Goal: Information Seeking & Learning: Learn about a topic

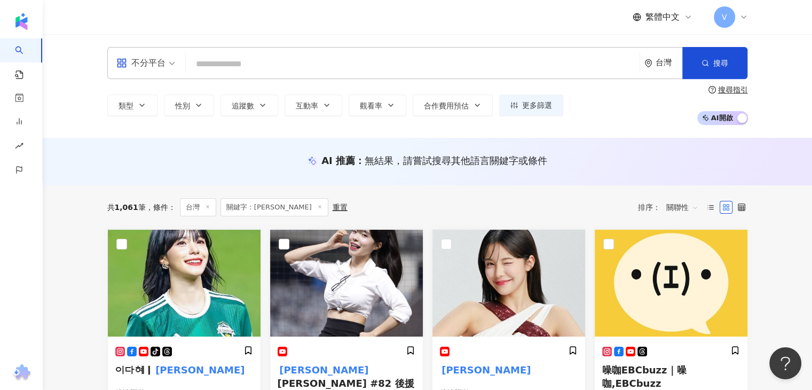
click at [231, 66] on input "search" at bounding box center [412, 64] width 445 height 20
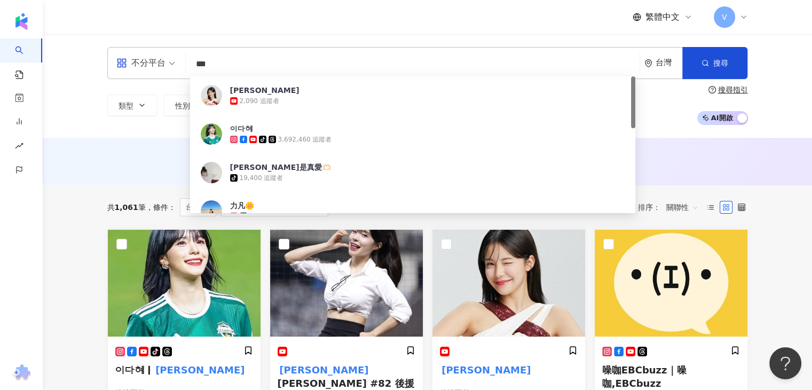
type input "**"
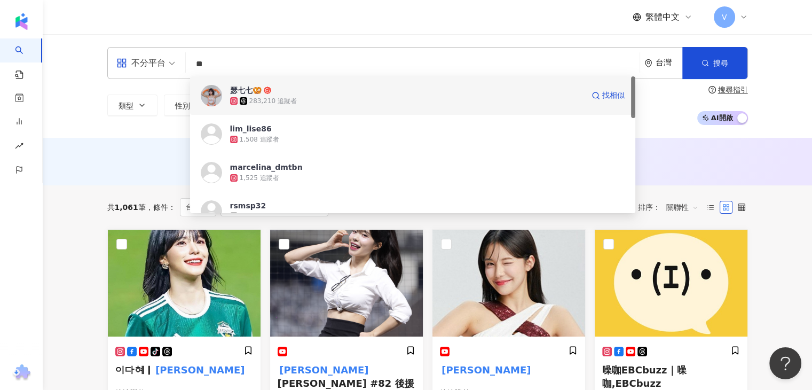
click at [316, 112] on div "瑟七七🥨 283,210 追蹤者 找相似" at bounding box center [413, 95] width 446 height 38
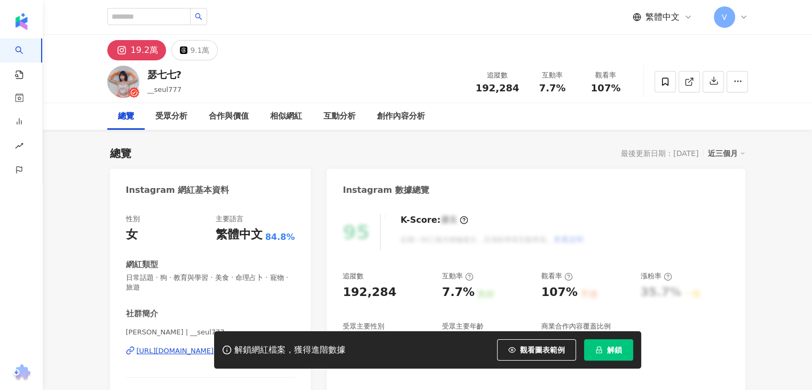
click at [591, 347] on button "解鎖" at bounding box center [608, 349] width 49 height 21
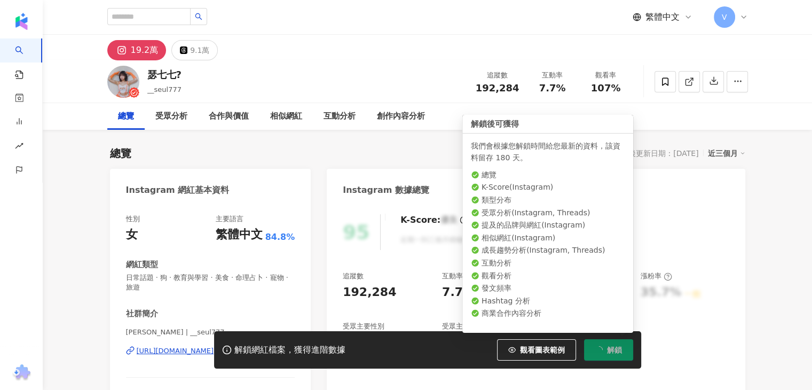
click at [684, 297] on div "一般" at bounding box center [692, 294] width 17 height 12
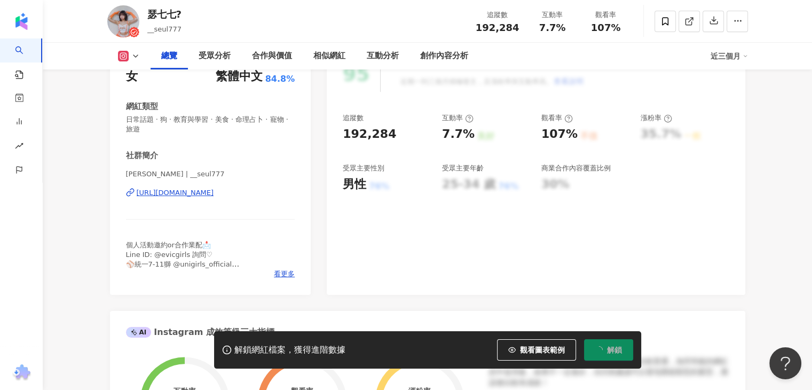
scroll to position [160, 0]
